Goal: Task Accomplishment & Management: Use online tool/utility

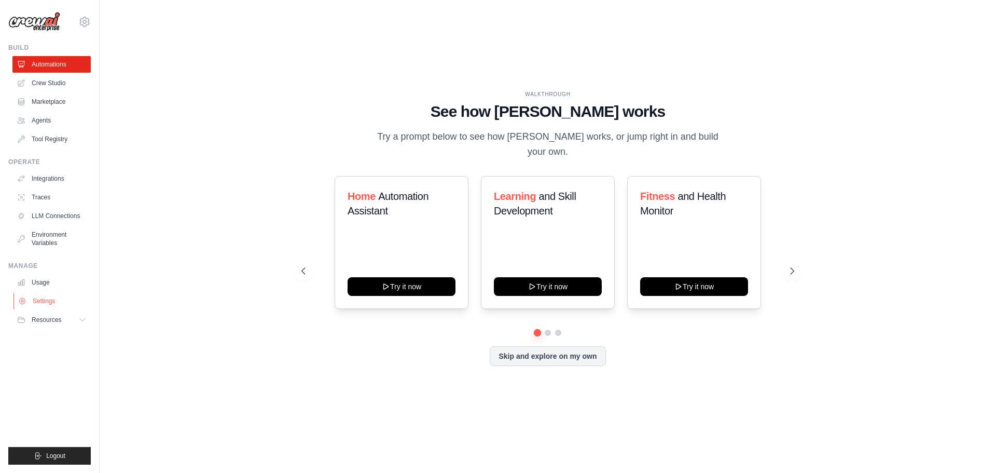
click at [41, 297] on link "Settings" at bounding box center [52, 301] width 78 height 17
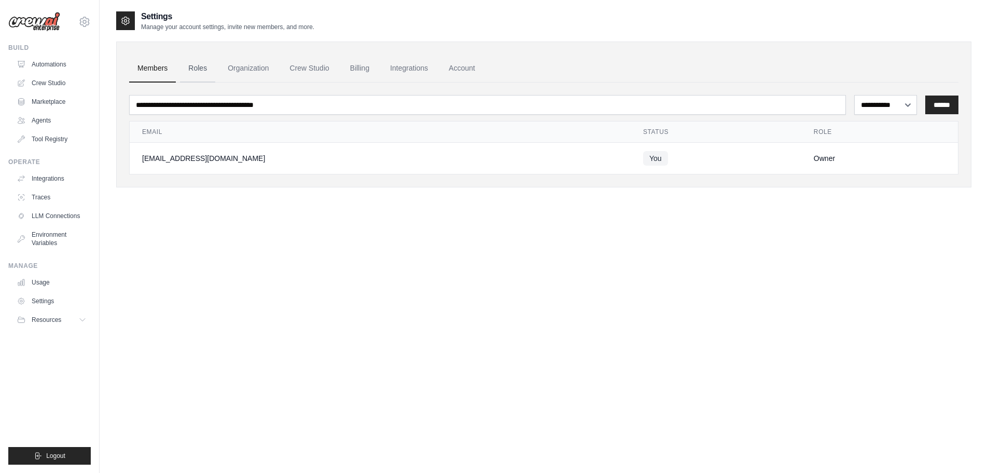
click at [194, 68] on link "Roles" at bounding box center [197, 68] width 35 height 28
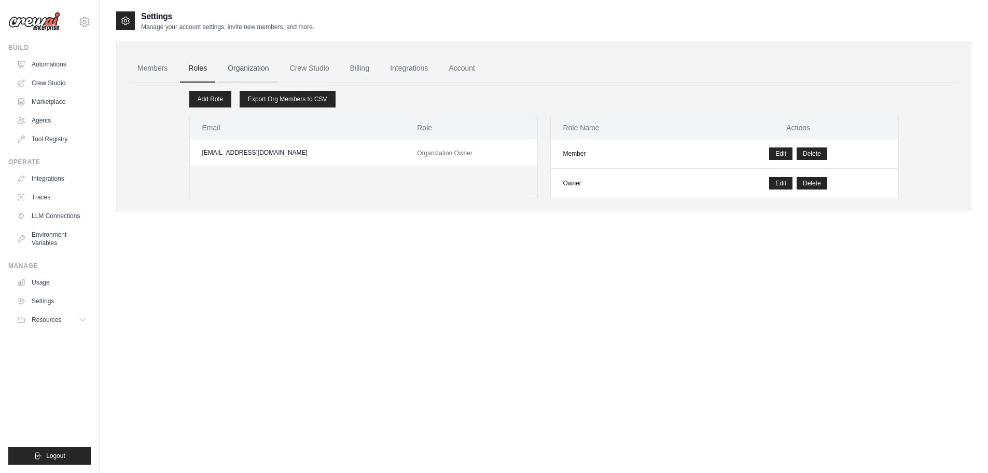
click at [248, 67] on link "Organization" at bounding box center [248, 68] width 58 height 28
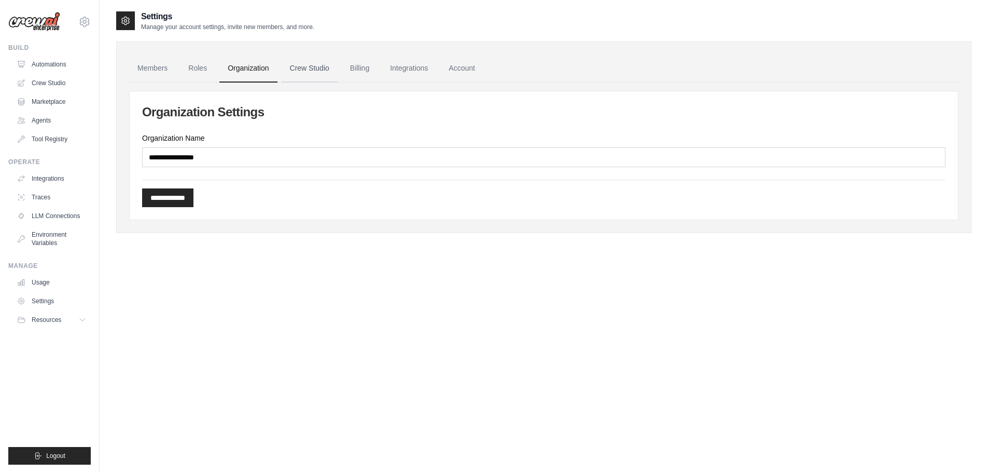
click at [317, 70] on link "Crew Studio" at bounding box center [310, 68] width 56 height 28
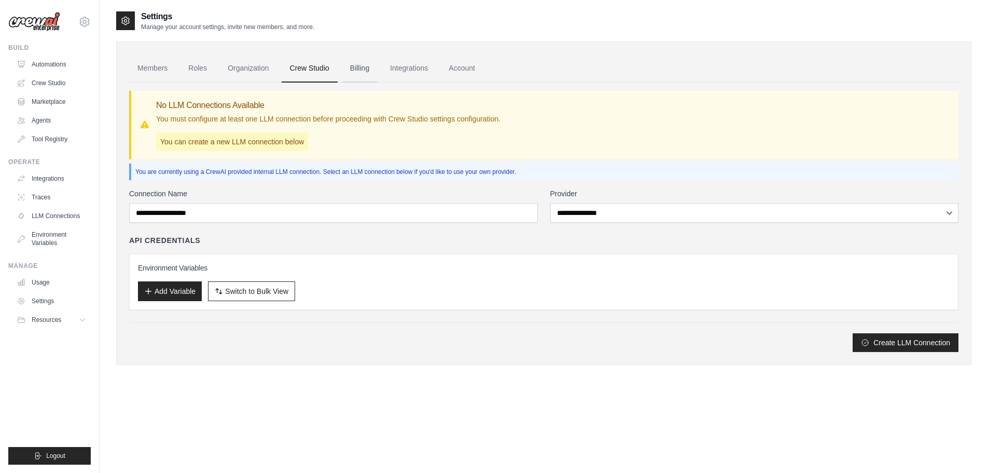
click at [377, 64] on link "Billing" at bounding box center [360, 68] width 36 height 28
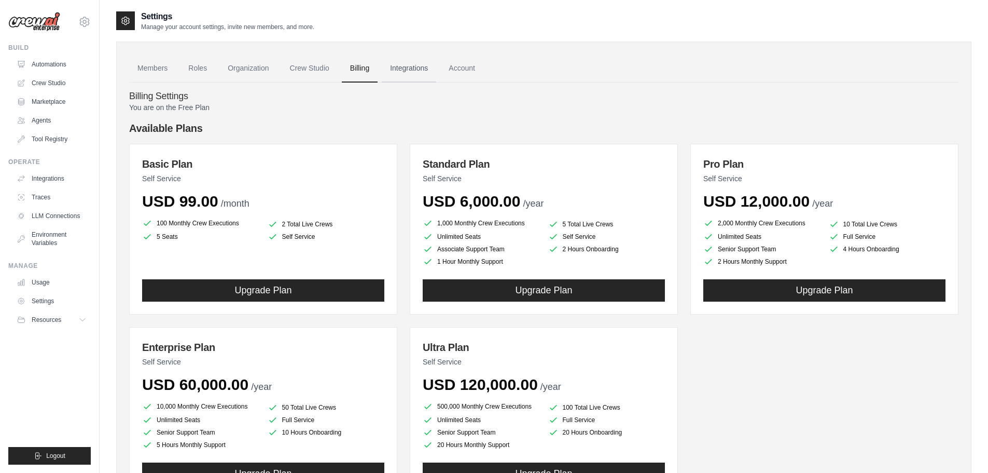
click at [400, 67] on link "Integrations" at bounding box center [409, 68] width 54 height 28
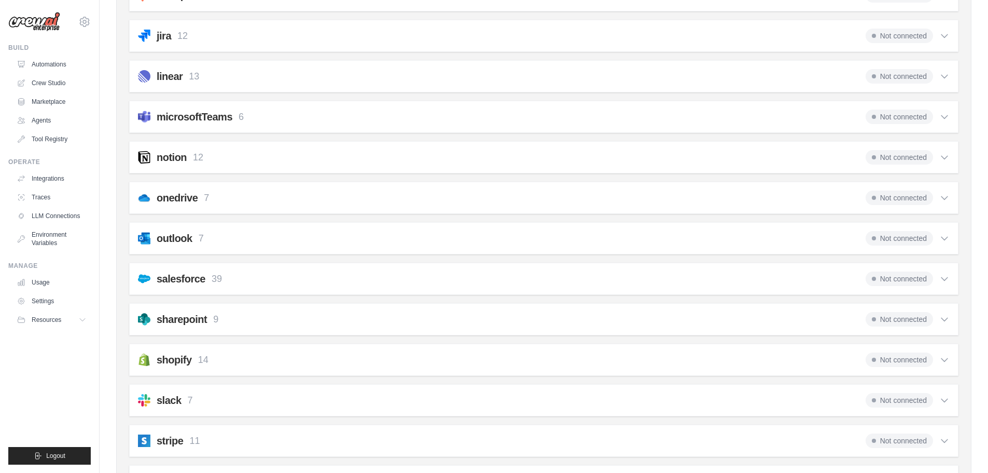
scroll to position [519, 0]
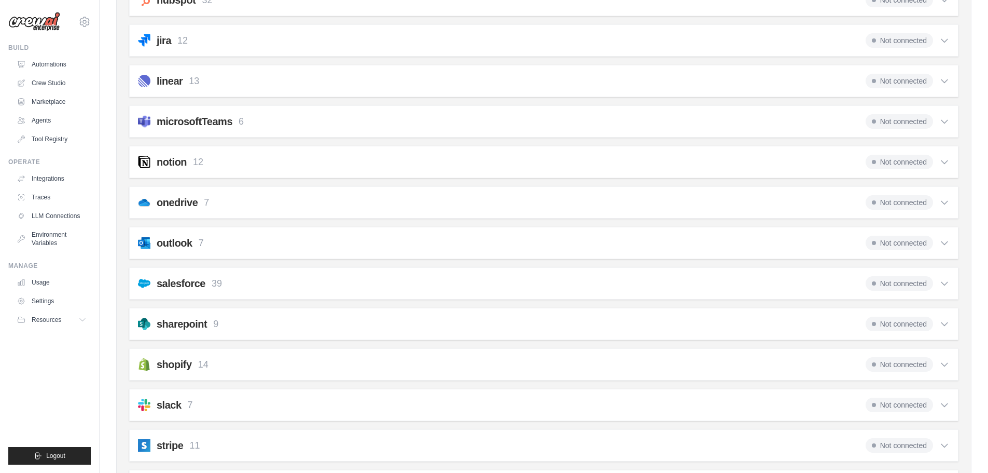
click at [184, 120] on h2 "microsoftTeams" at bounding box center [195, 121] width 76 height 15
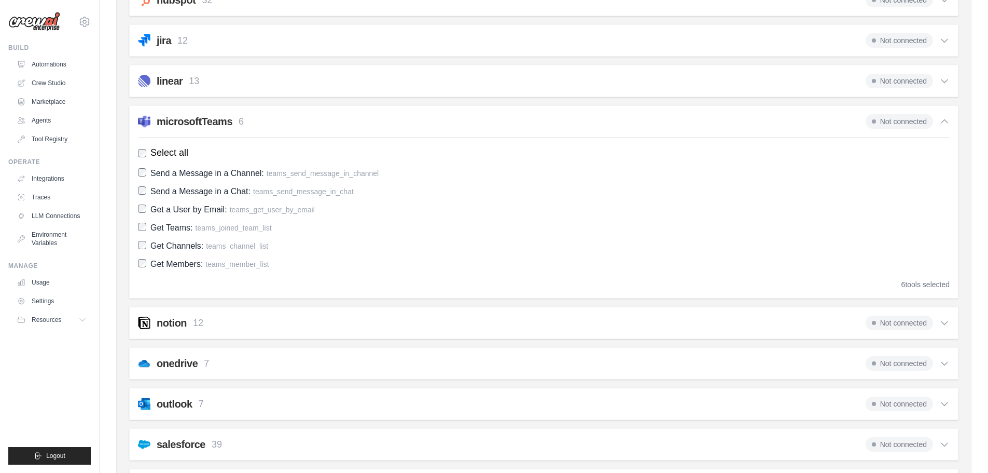
click at [182, 120] on h2 "microsoftTeams" at bounding box center [195, 121] width 76 height 15
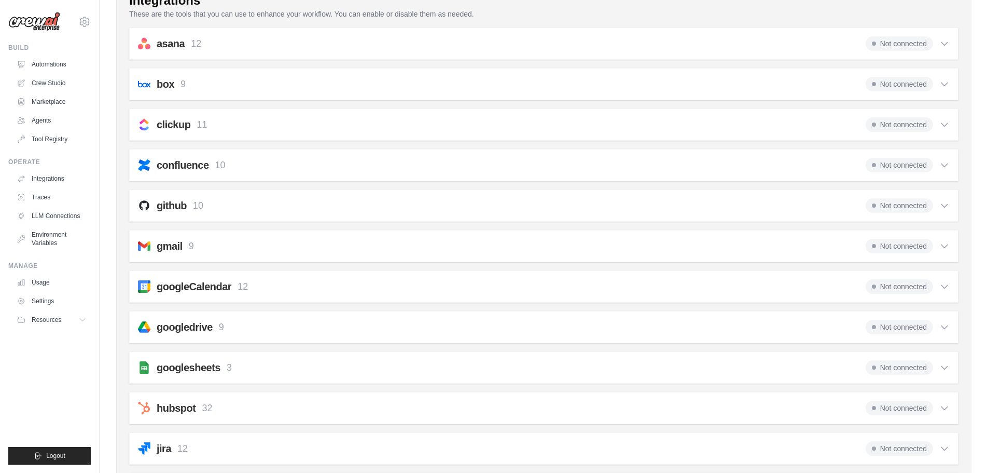
scroll to position [0, 0]
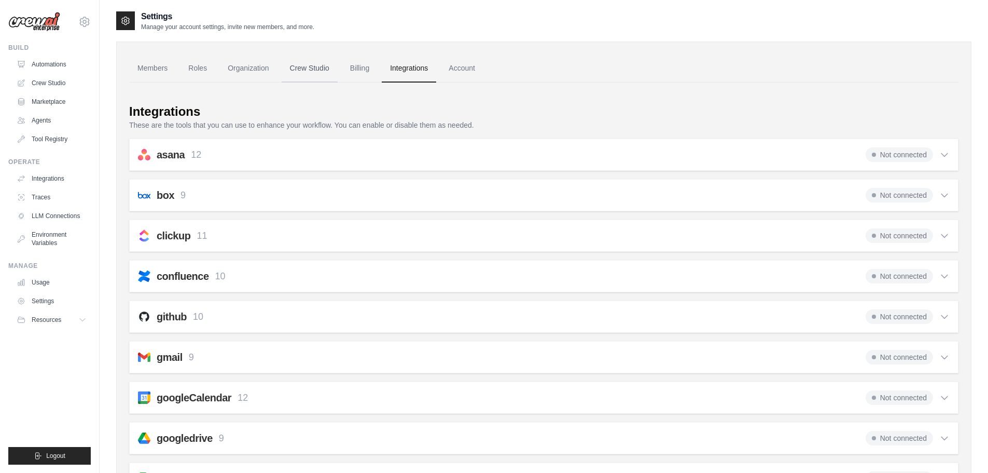
click at [315, 70] on link "Crew Studio" at bounding box center [310, 68] width 56 height 28
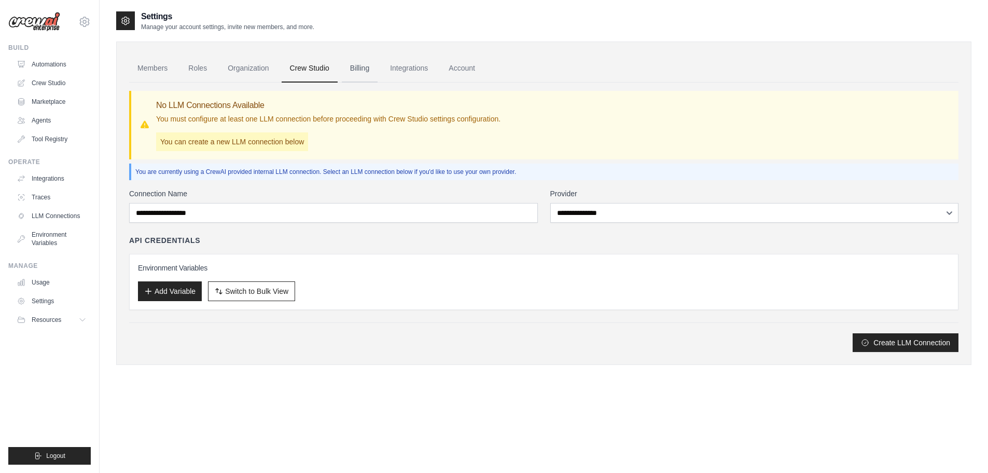
drag, startPoint x: 0, startPoint y: 0, endPoint x: 358, endPoint y: 72, distance: 365.6
click at [358, 72] on link "Billing" at bounding box center [360, 68] width 36 height 28
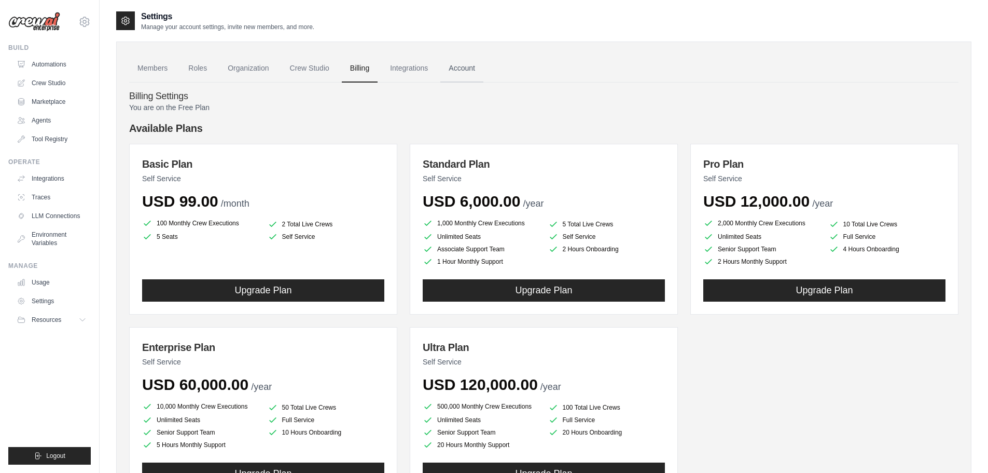
click at [463, 75] on link "Account" at bounding box center [461, 68] width 43 height 28
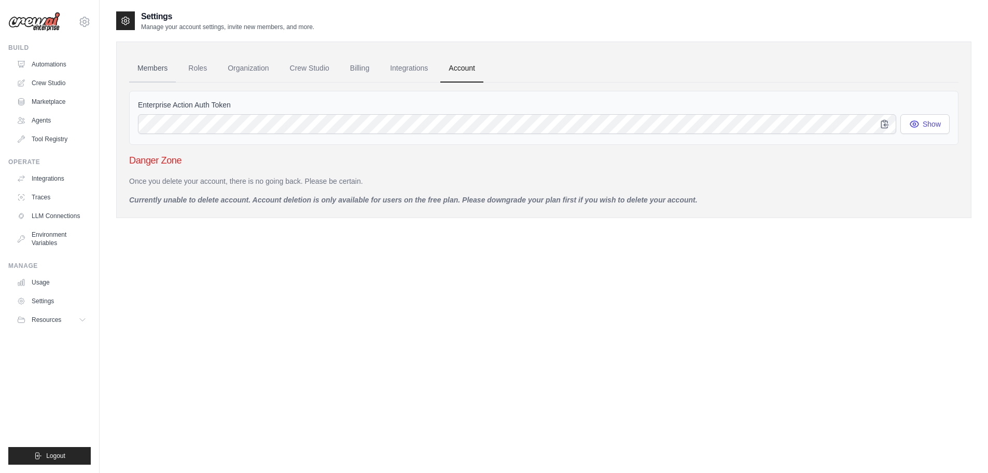
click at [158, 63] on link "Members" at bounding box center [152, 68] width 47 height 28
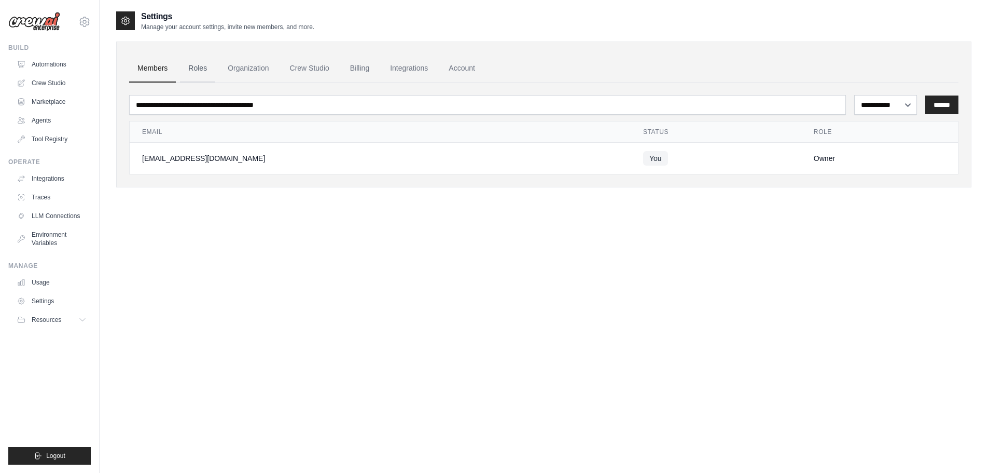
click at [204, 72] on link "Roles" at bounding box center [197, 68] width 35 height 28
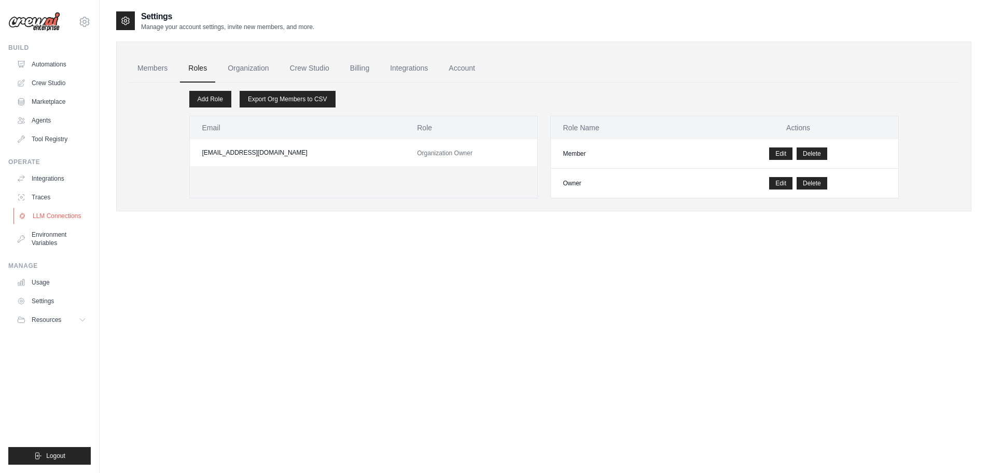
click at [37, 214] on link "LLM Connections" at bounding box center [52, 215] width 78 height 17
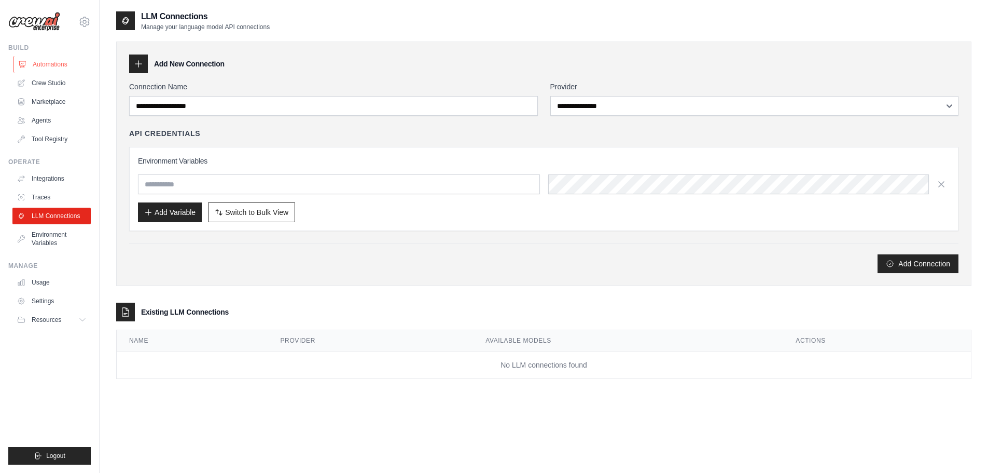
click at [51, 66] on link "Automations" at bounding box center [52, 64] width 78 height 17
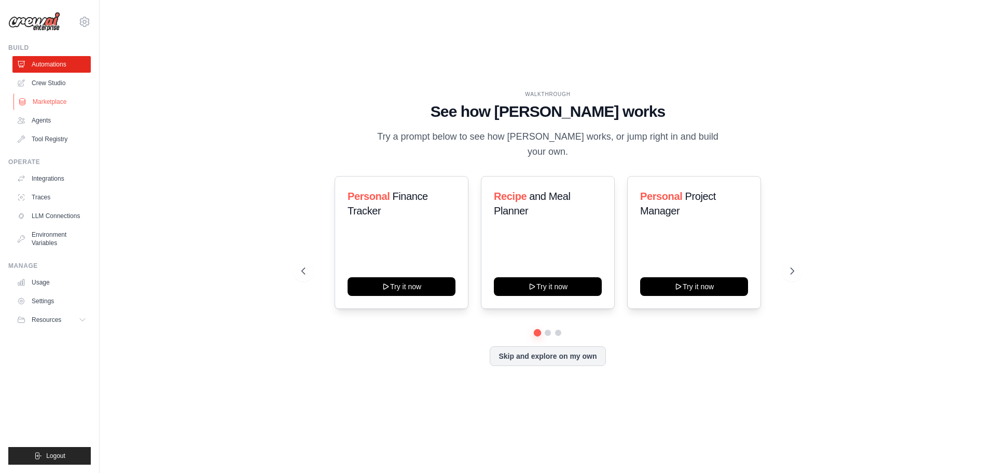
click at [64, 99] on link "Marketplace" at bounding box center [52, 101] width 78 height 17
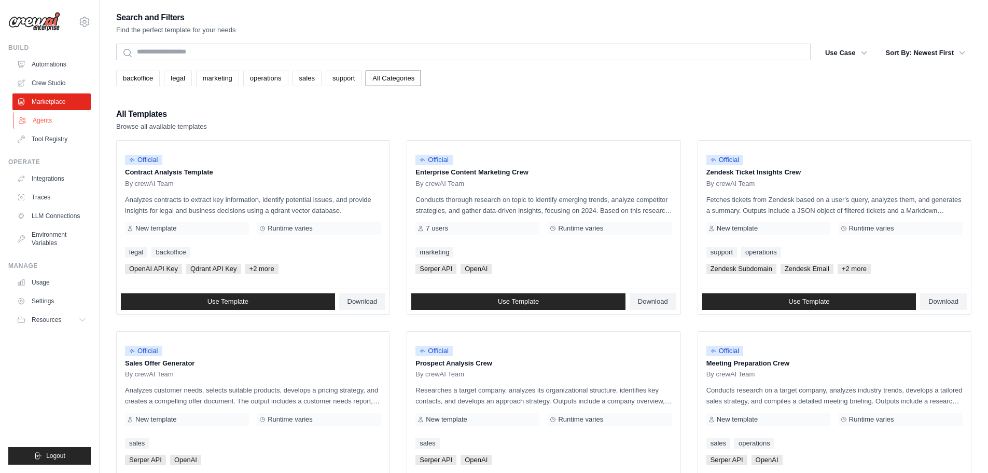
click at [39, 122] on link "Agents" at bounding box center [52, 120] width 78 height 17
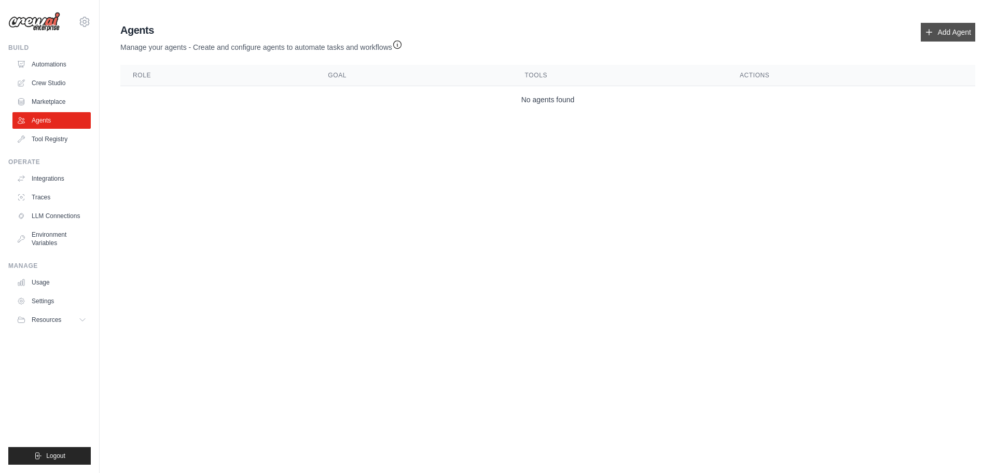
click at [955, 32] on link "Add Agent" at bounding box center [948, 32] width 54 height 19
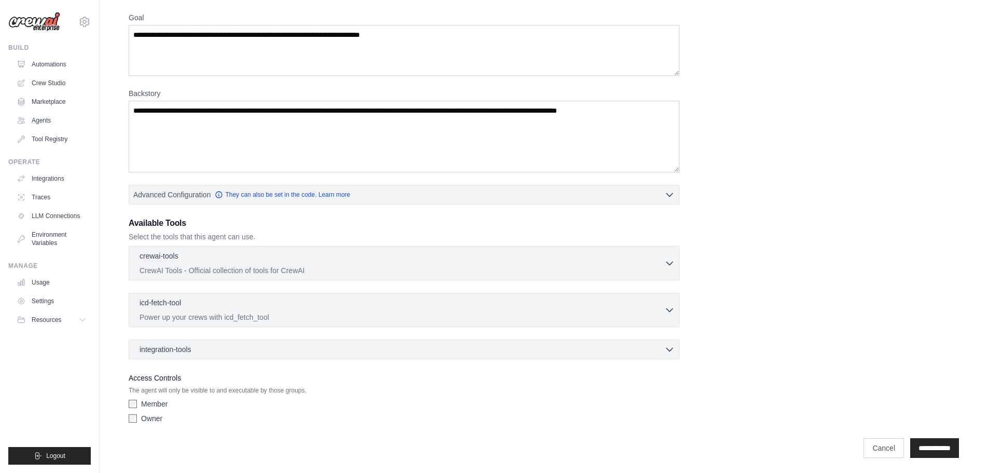
scroll to position [84, 0]
click at [636, 265] on p "CrewAI Tools - Official collection of tools for CrewAI" at bounding box center [402, 268] width 525 height 10
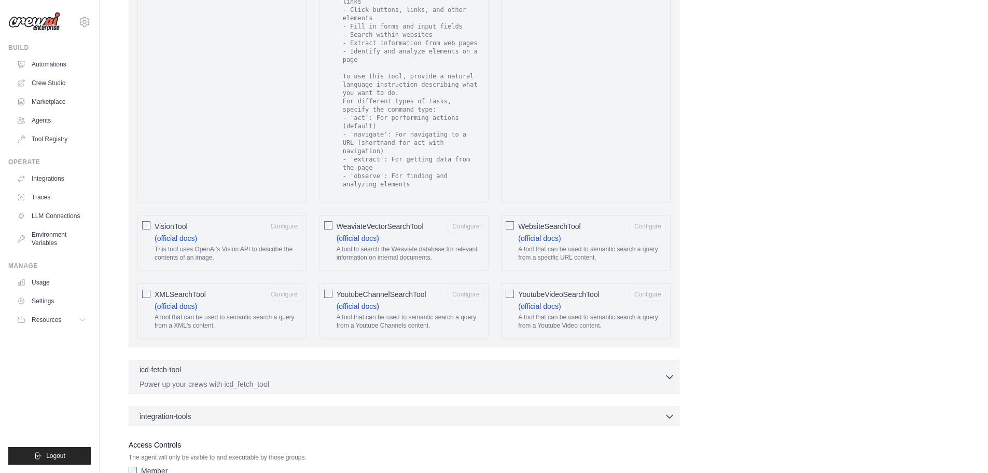
scroll to position [1832, 0]
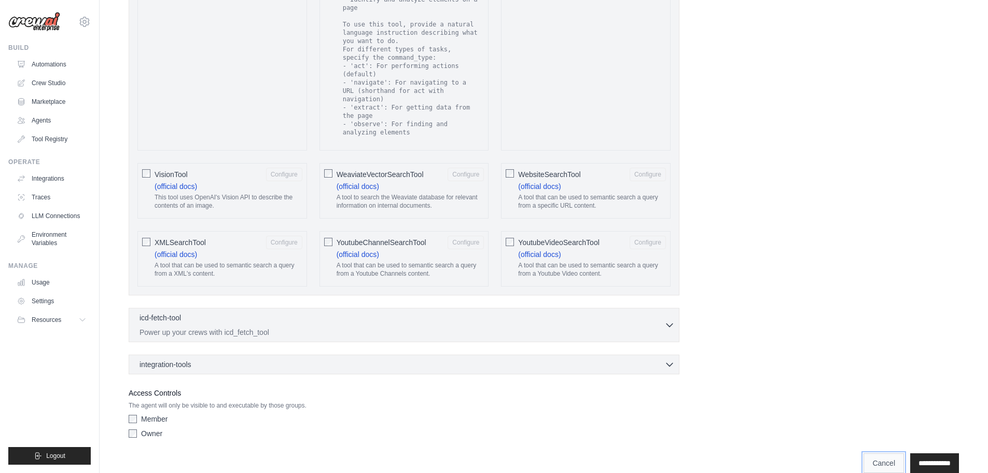
click at [864, 453] on link "Cancel" at bounding box center [884, 463] width 40 height 20
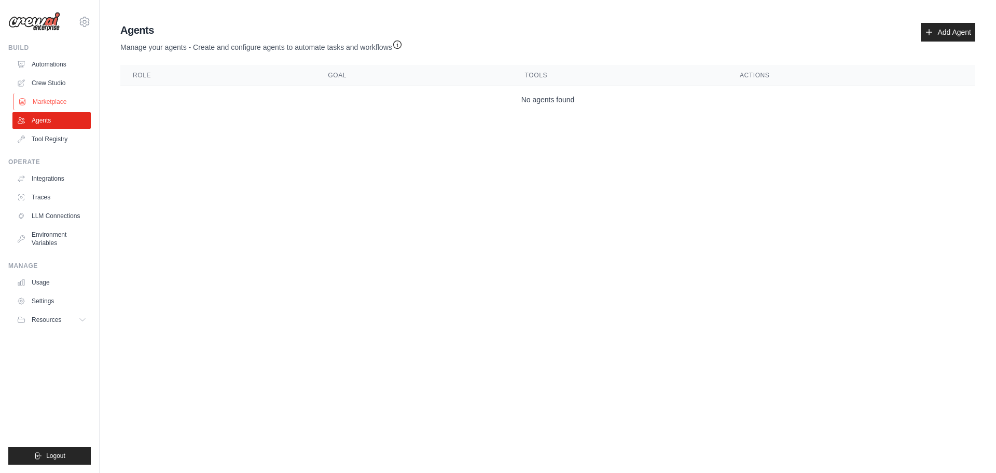
click at [52, 108] on link "Marketplace" at bounding box center [52, 101] width 78 height 17
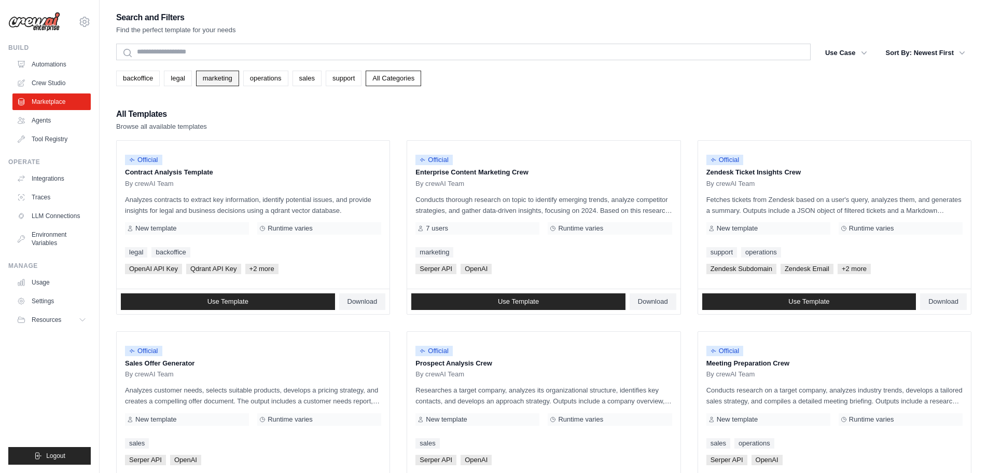
click at [219, 76] on link "marketing" at bounding box center [217, 79] width 43 height 16
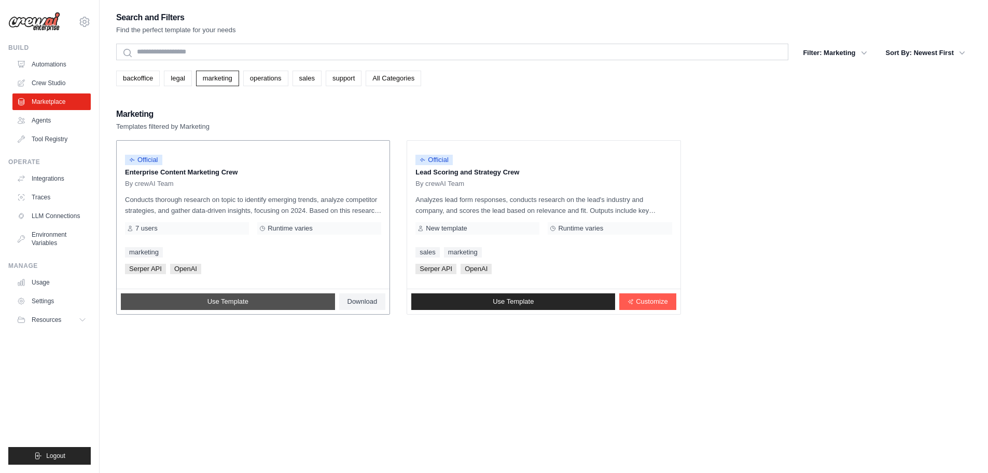
click at [267, 296] on link "Use Template" at bounding box center [228, 301] width 214 height 17
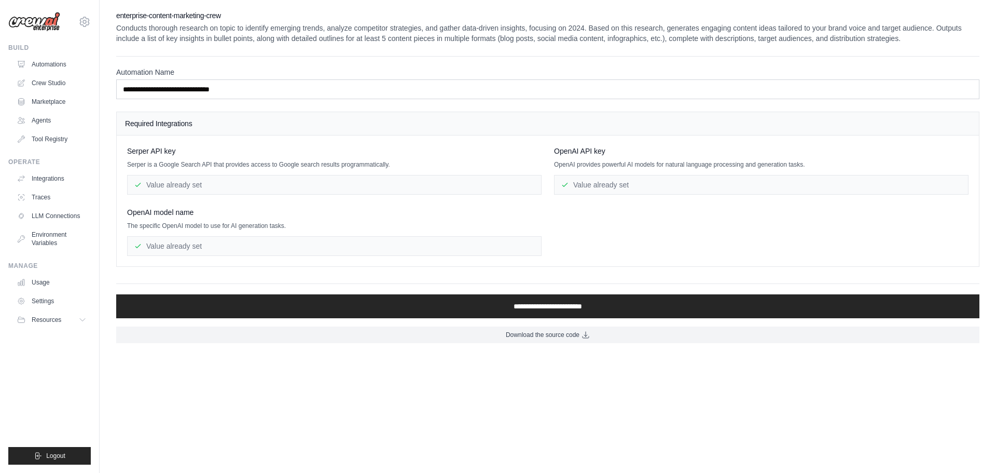
click at [262, 184] on div "Value already set" at bounding box center [334, 185] width 414 height 20
click at [42, 194] on link "Traces" at bounding box center [52, 197] width 78 height 17
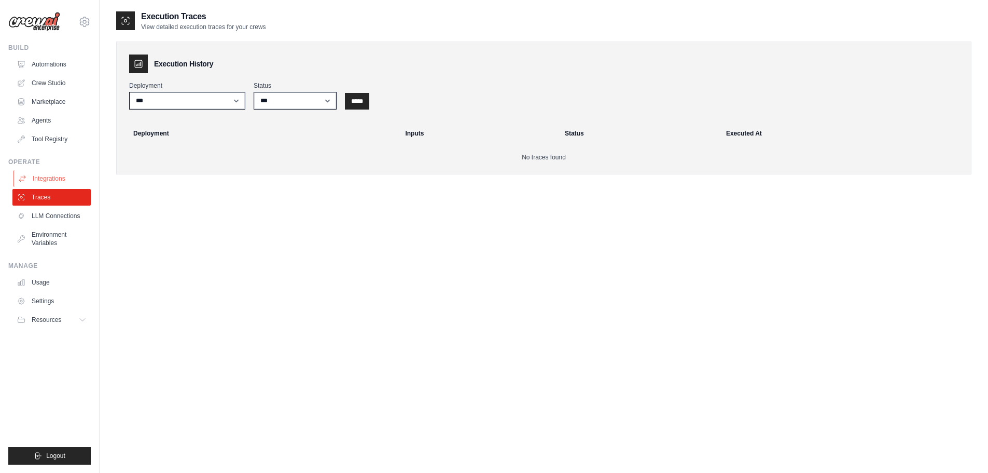
click at [47, 175] on link "Integrations" at bounding box center [52, 178] width 78 height 17
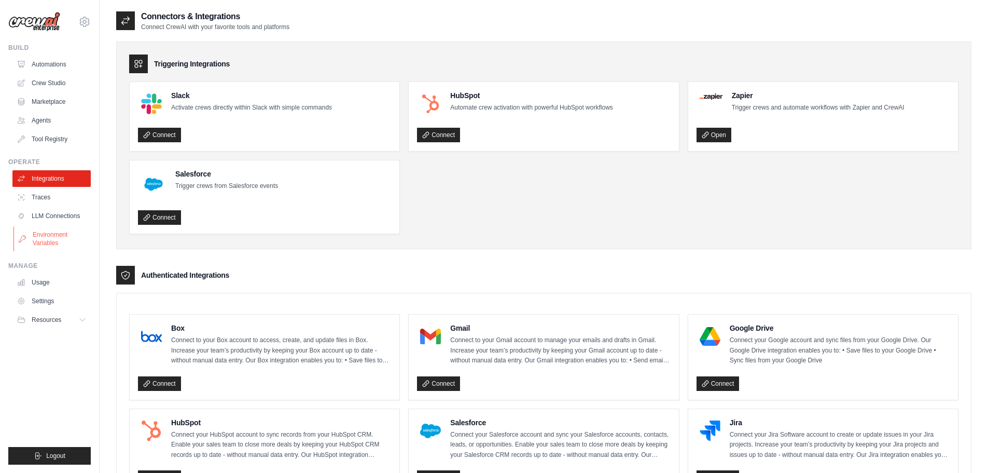
click at [54, 235] on link "Environment Variables" at bounding box center [52, 238] width 78 height 25
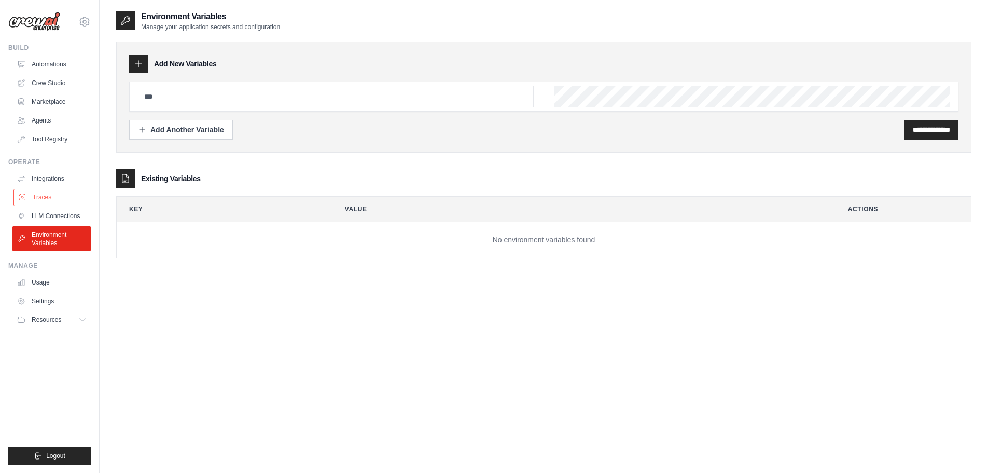
click at [45, 193] on link "Traces" at bounding box center [52, 197] width 78 height 17
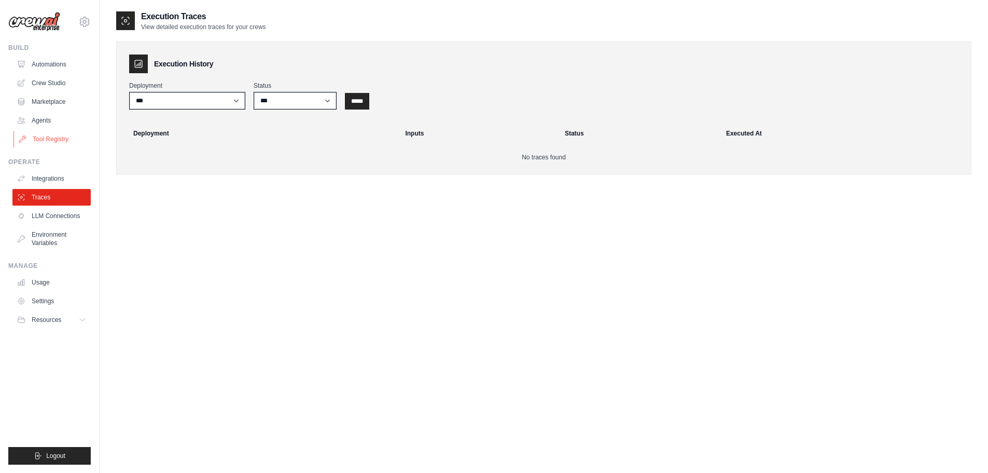
click at [57, 143] on link "Tool Registry" at bounding box center [52, 139] width 78 height 17
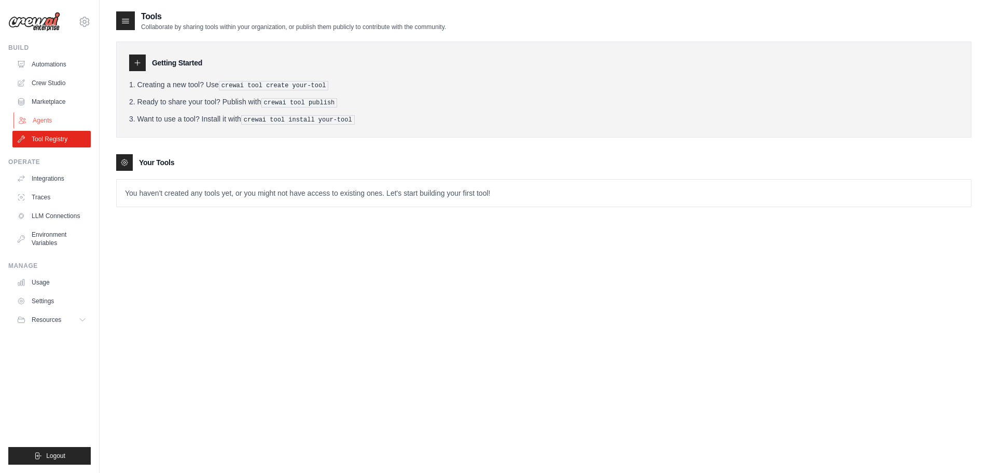
click at [47, 124] on link "Agents" at bounding box center [52, 120] width 78 height 17
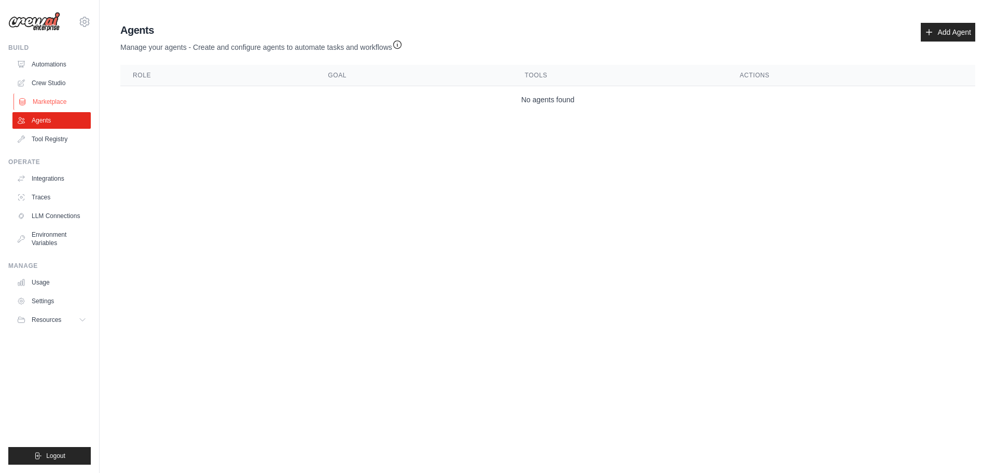
click at [30, 96] on link "Marketplace" at bounding box center [52, 101] width 78 height 17
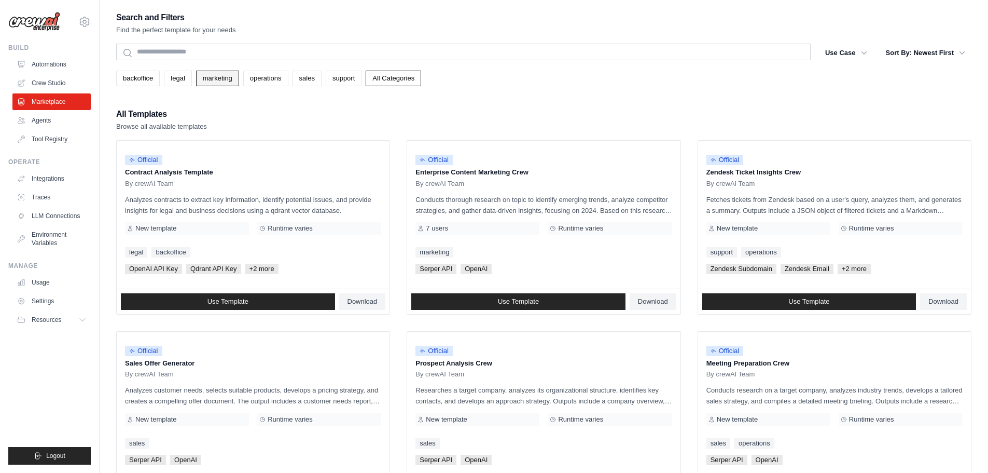
click at [217, 81] on link "marketing" at bounding box center [217, 79] width 43 height 16
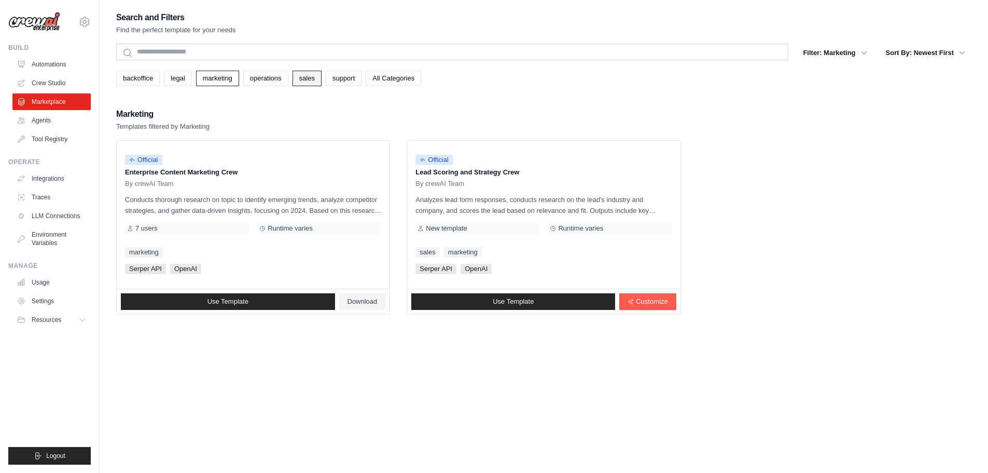
click at [308, 78] on link "sales" at bounding box center [307, 79] width 29 height 16
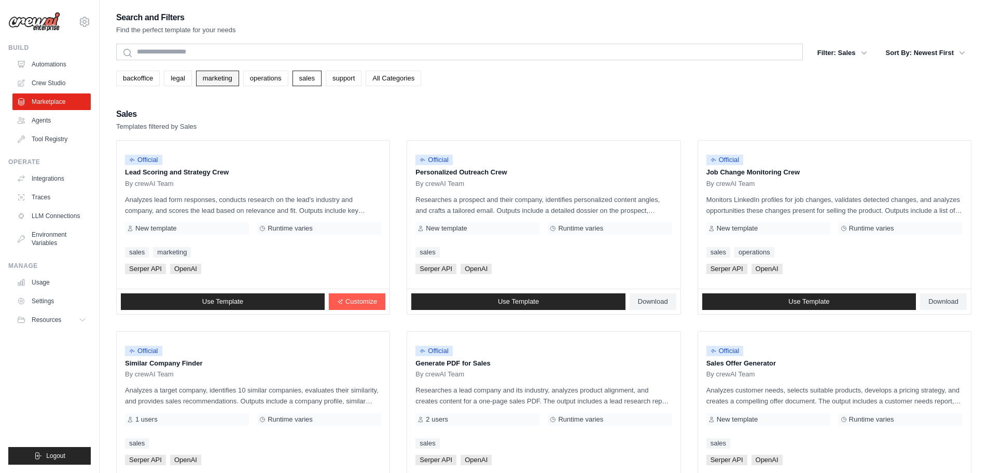
click at [215, 75] on link "marketing" at bounding box center [217, 79] width 43 height 16
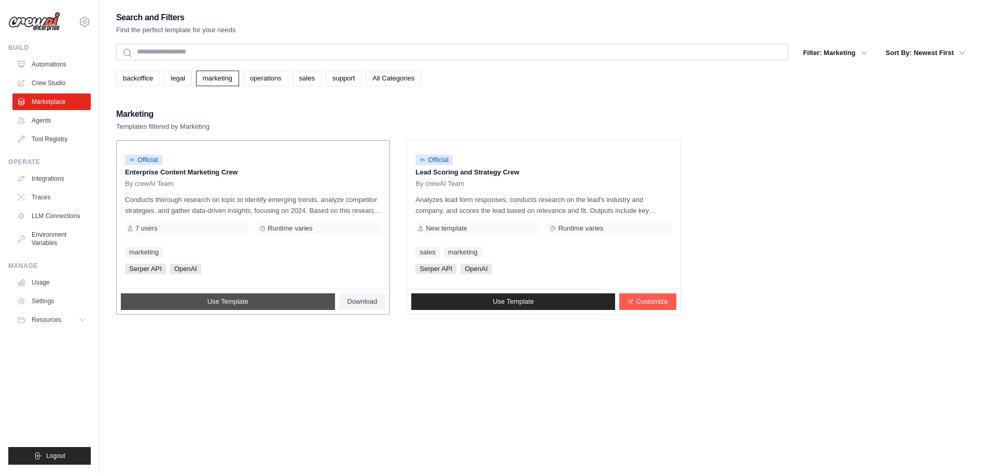
click at [238, 302] on span "Use Template" at bounding box center [227, 301] width 41 height 8
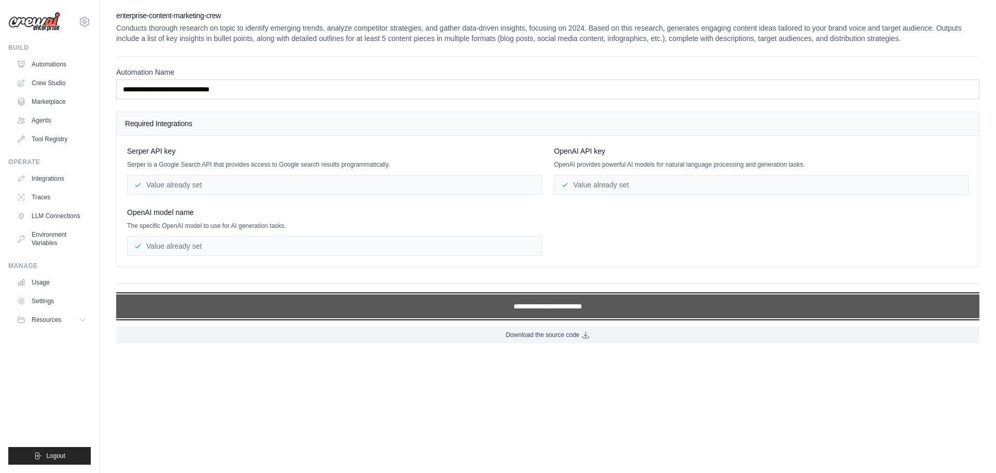
click at [551, 307] on input "**********" at bounding box center [547, 306] width 863 height 24
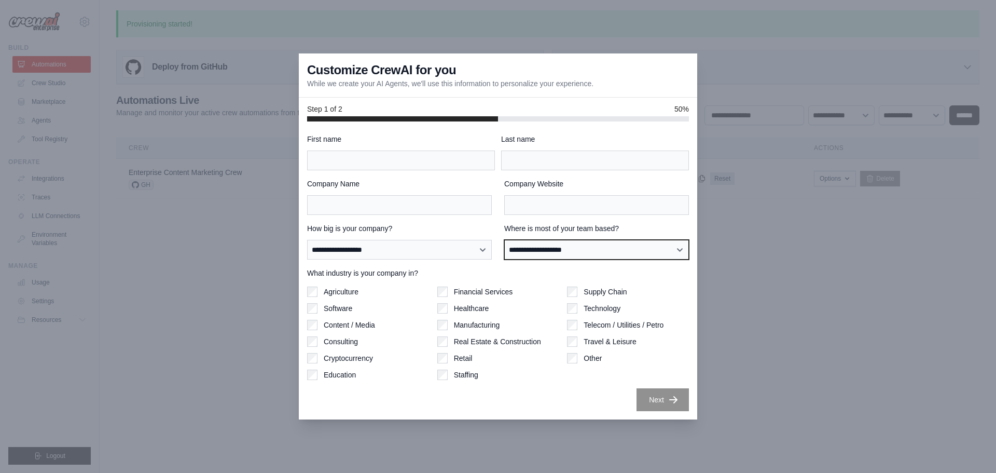
click at [523, 249] on select "**********" at bounding box center [596, 250] width 185 height 20
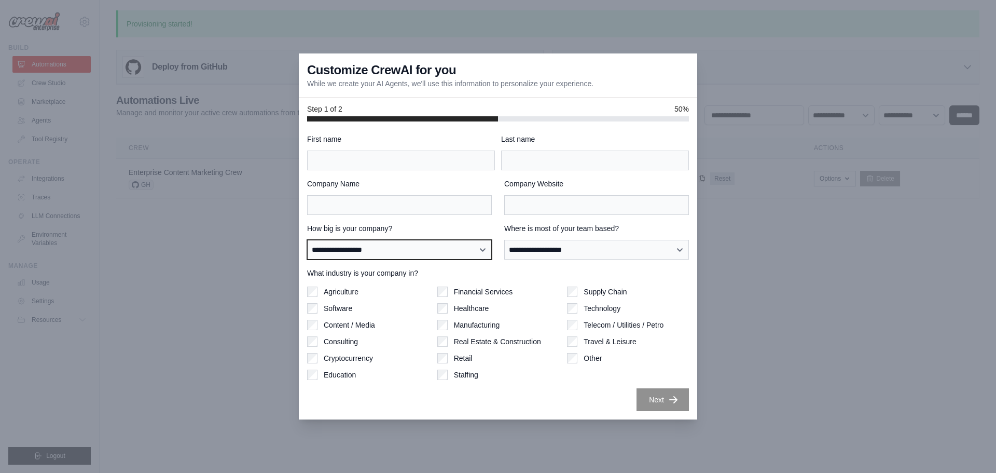
drag, startPoint x: 523, startPoint y: 250, endPoint x: 406, endPoint y: 248, distance: 117.2
click at [406, 248] on select "**********" at bounding box center [399, 250] width 185 height 20
click at [214, 240] on div at bounding box center [498, 236] width 996 height 473
